Goal: Information Seeking & Learning: Find specific fact

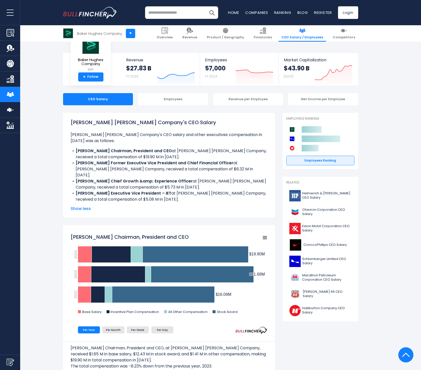
click at [216, 363] on p "The total compensation was -8.23% down from the previous year, 2023." at bounding box center [169, 366] width 197 height 6
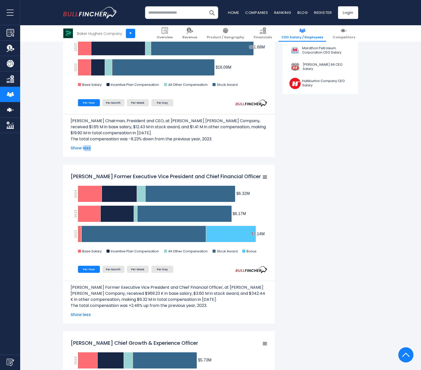
drag, startPoint x: 84, startPoint y: 147, endPoint x: 123, endPoint y: 156, distance: 40.2
click at [123, 156] on div "[PERSON_NAME] Chairman, President and CEO Created with Highcharts 12.1.2 Chart …" at bounding box center [169, 77] width 212 height 159
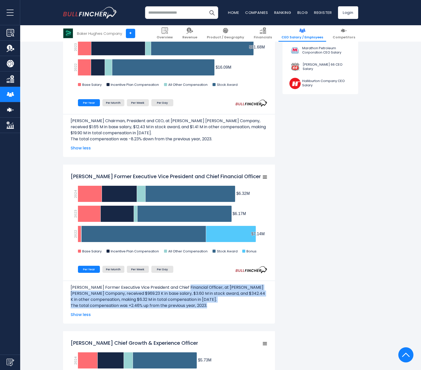
drag, startPoint x: 227, startPoint y: 305, endPoint x: 187, endPoint y: 285, distance: 45.2
click at [187, 285] on div "[PERSON_NAME] Former Executive Vice President and Chief Financial Officer, at […" at bounding box center [169, 295] width 197 height 28
click at [187, 285] on p "[PERSON_NAME] Former Executive Vice President and Chief Financial Officer, at […" at bounding box center [169, 293] width 197 height 18
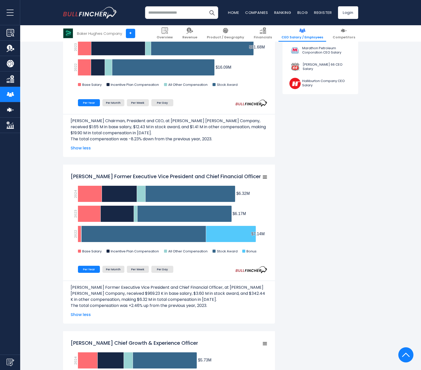
click at [185, 285] on p "[PERSON_NAME] Former Executive Vice President and Chief Financial Officer, at […" at bounding box center [169, 293] width 197 height 18
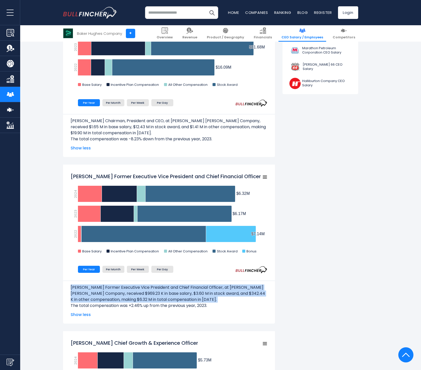
click at [185, 285] on p "[PERSON_NAME] Former Executive Vice President and Chief Financial Officer, at […" at bounding box center [169, 293] width 197 height 18
